Goal: Entertainment & Leisure: Consume media (video, audio)

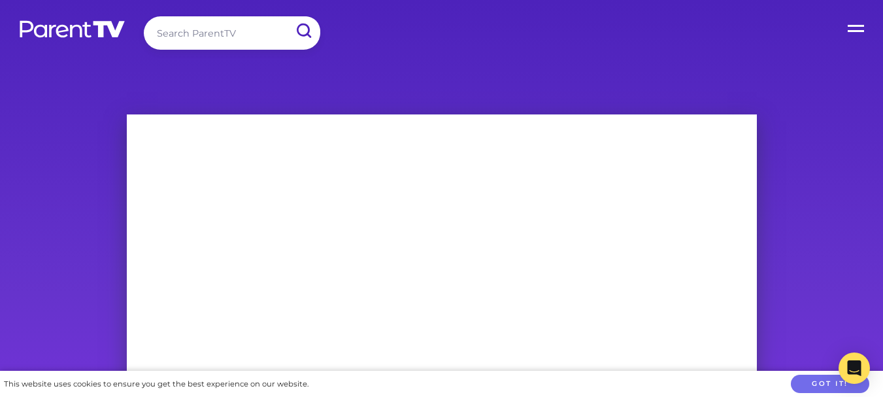
scroll to position [261, 0]
